Goal: Task Accomplishment & Management: Use online tool/utility

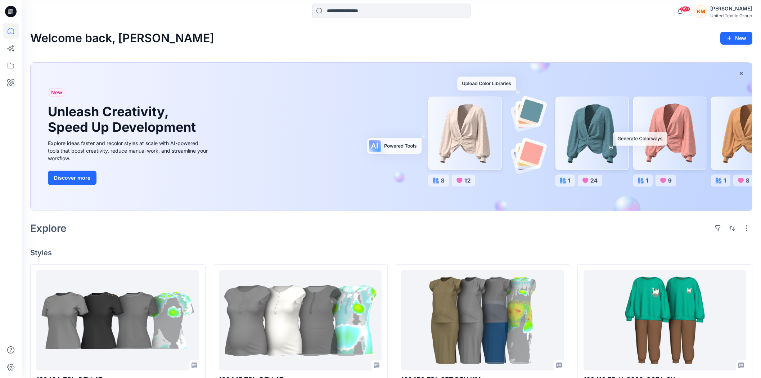
scroll to position [80, 0]
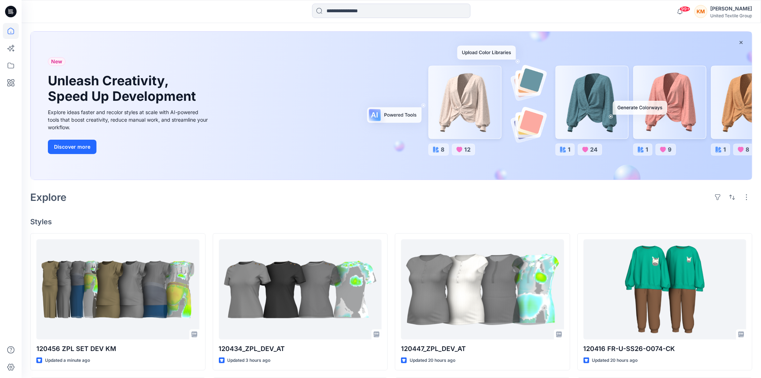
scroll to position [80, 0]
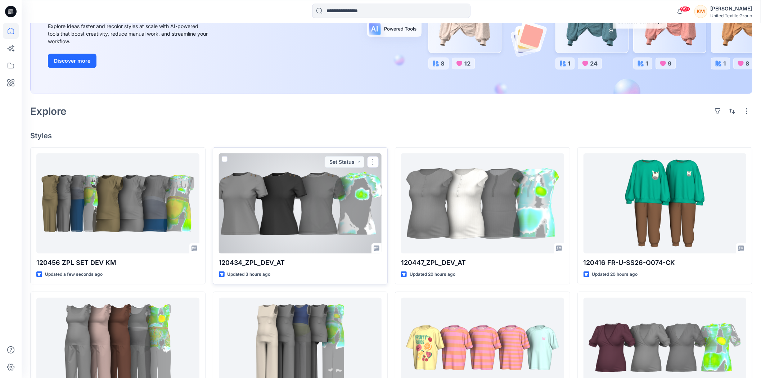
scroll to position [120, 0]
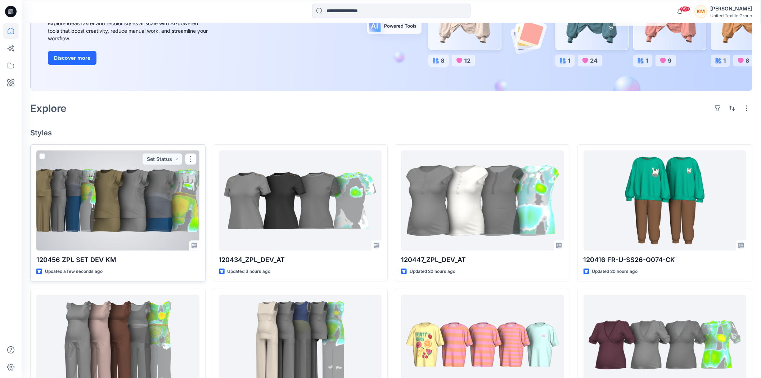
click at [135, 197] on div at bounding box center [117, 200] width 163 height 100
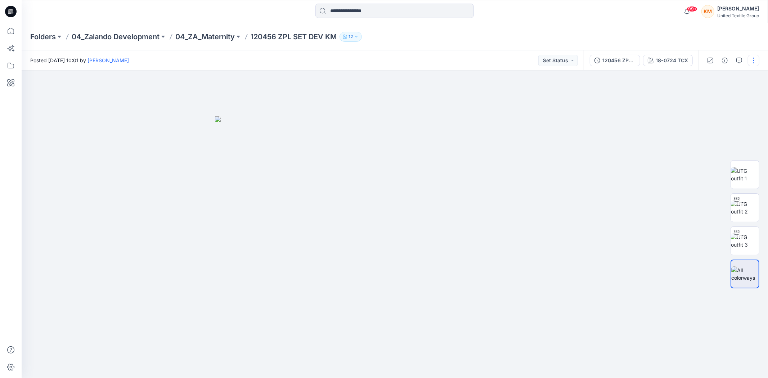
click at [753, 59] on button "button" at bounding box center [753, 61] width 12 height 12
click at [699, 95] on p "Edit" at bounding box center [700, 97] width 9 height 8
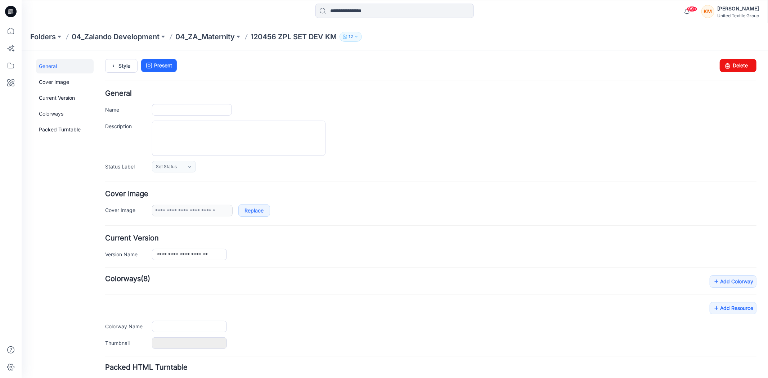
type input "**********"
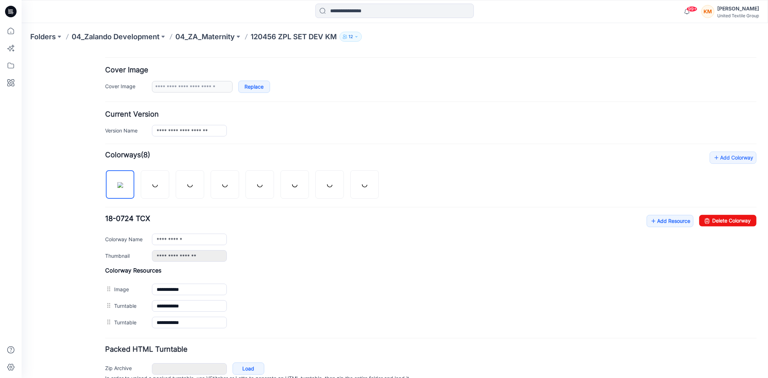
scroll to position [160, 0]
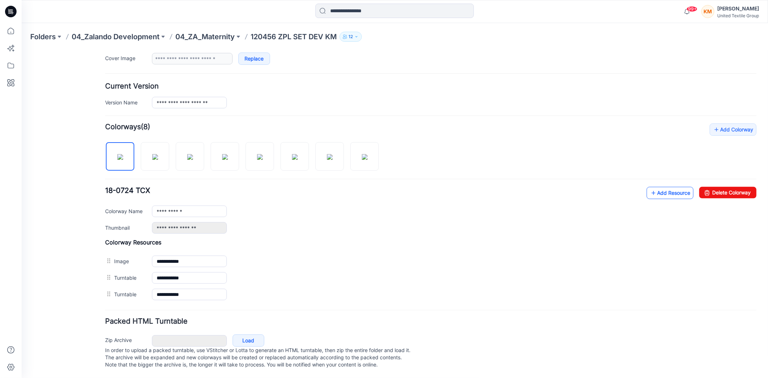
click at [662, 188] on link "Add Resource" at bounding box center [669, 192] width 47 height 12
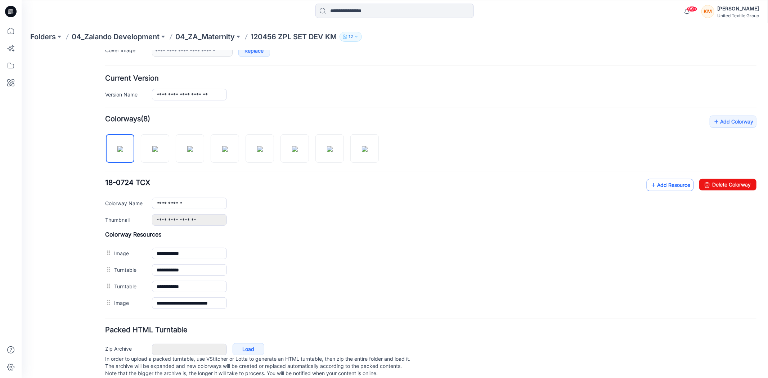
click at [666, 182] on link "Add Resource" at bounding box center [669, 184] width 47 height 12
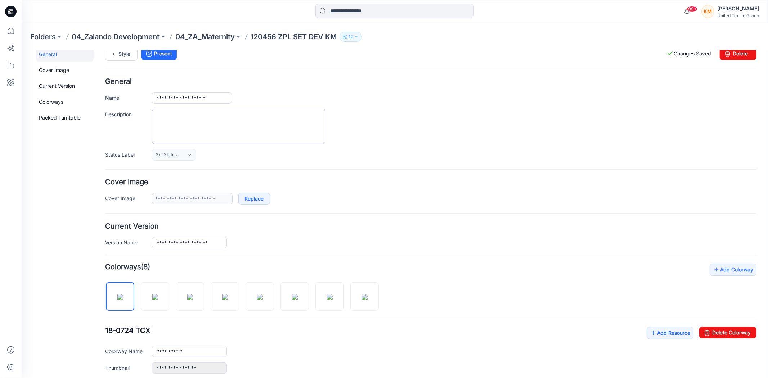
scroll to position [0, 0]
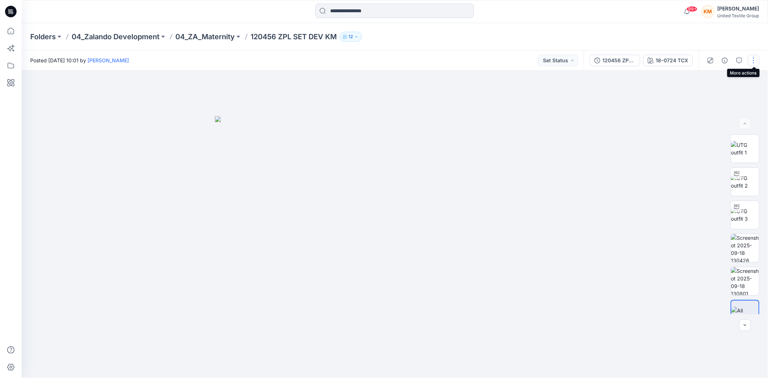
click at [756, 59] on button "button" at bounding box center [753, 61] width 12 height 12
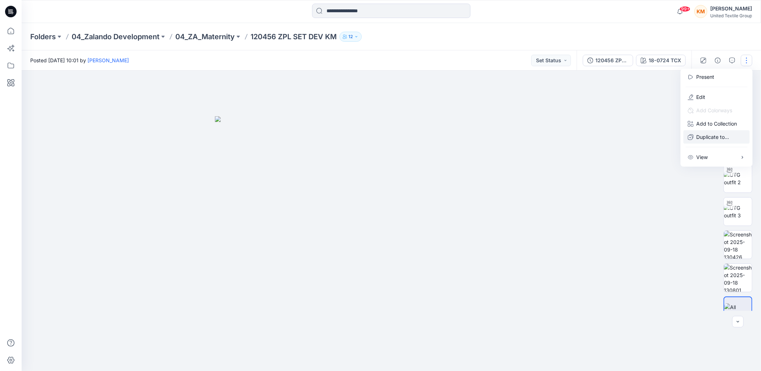
click at [711, 135] on p "Duplicate to..." at bounding box center [712, 137] width 33 height 8
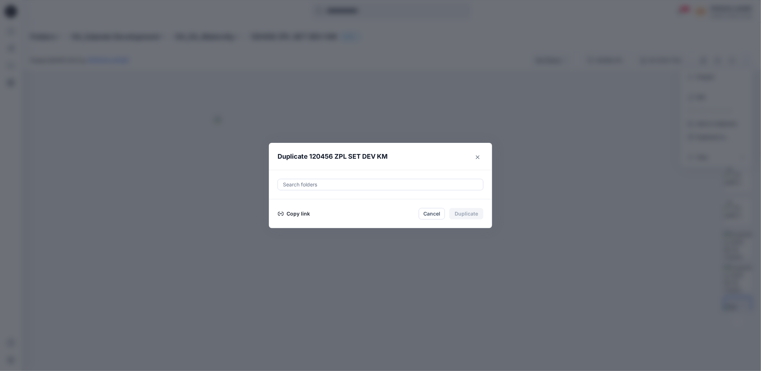
click at [306, 217] on button "Copy link" at bounding box center [293, 213] width 33 height 9
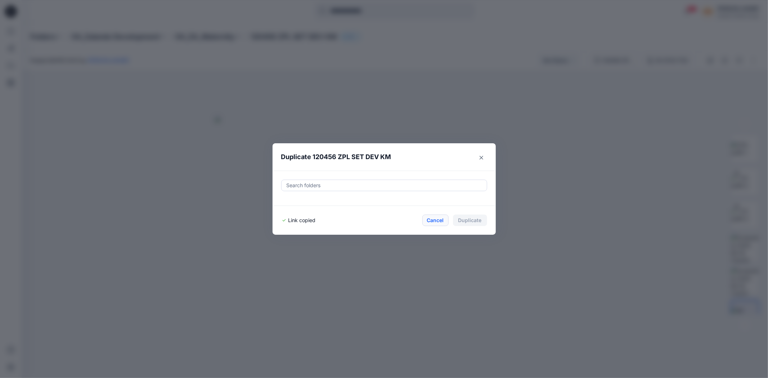
click at [433, 222] on button "Cancel" at bounding box center [435, 220] width 26 height 12
